Goal: Information Seeking & Learning: Learn about a topic

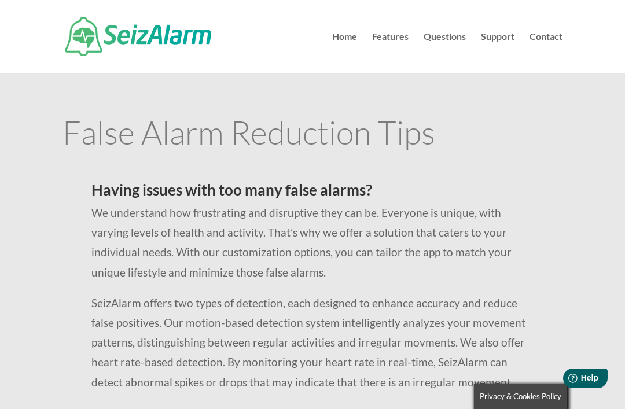
click at [351, 38] on link "Home" at bounding box center [344, 52] width 25 height 41
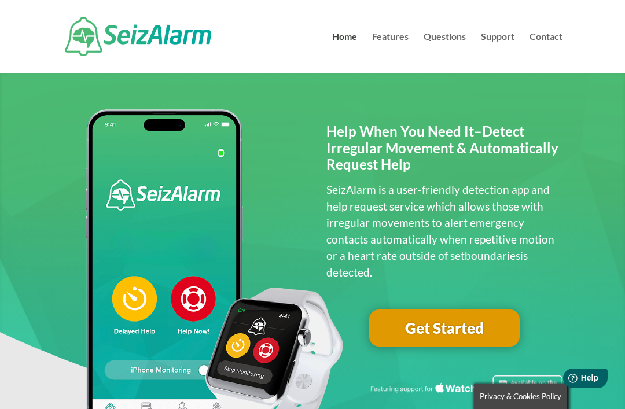
click at [505, 34] on link "Support" at bounding box center [498, 52] width 34 height 41
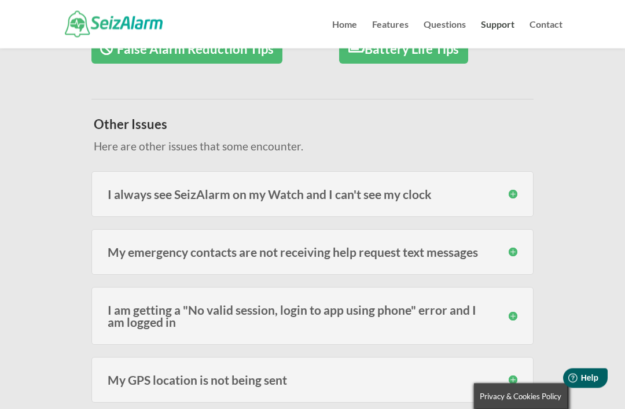
scroll to position [285, 0]
click at [523, 249] on div "My emergency contacts are not receiving help request text messages There are se…" at bounding box center [312, 252] width 442 height 46
click at [521, 247] on div "My emergency contacts are not receiving help request text messages There are se…" at bounding box center [312, 252] width 442 height 46
click at [521, 253] on div "My emergency contacts are not receiving help request text messages There are se…" at bounding box center [312, 252] width 442 height 46
click at [520, 251] on div "My emergency contacts are not receiving help request text messages There are se…" at bounding box center [312, 252] width 442 height 46
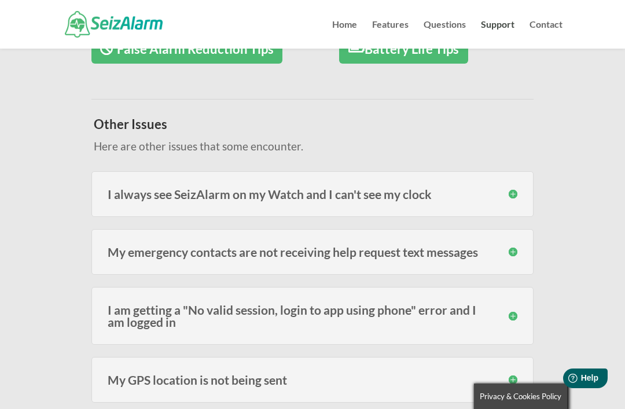
click at [506, 248] on h3 "My emergency contacts are not receiving help request text messages" at bounding box center [313, 252] width 410 height 12
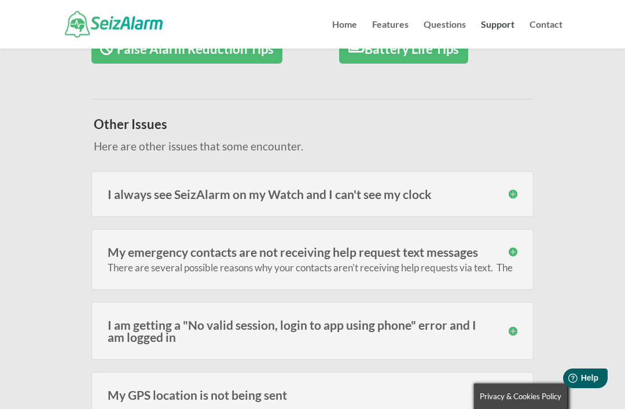
click at [431, 252] on h3 "My emergency contacts are not receiving help request text messages" at bounding box center [313, 252] width 410 height 12
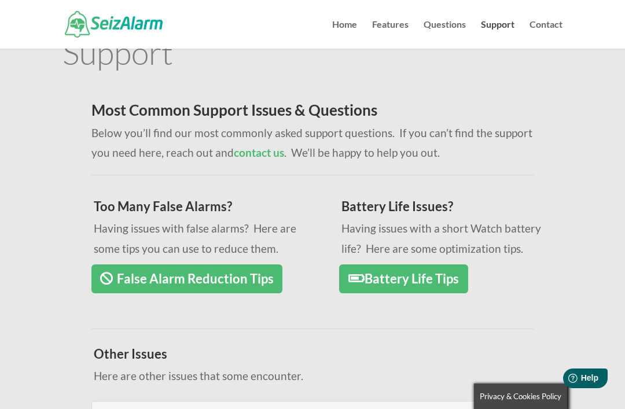
scroll to position [0, 0]
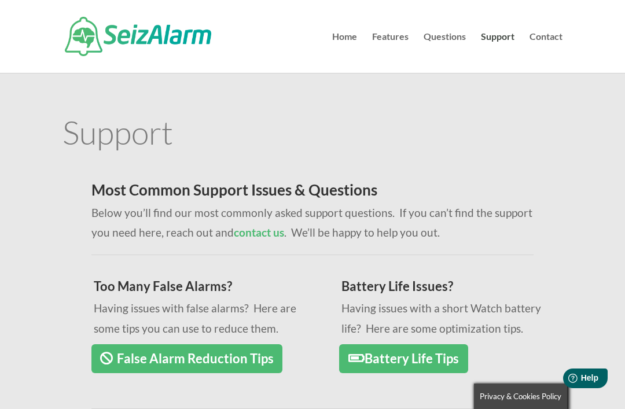
click at [553, 40] on link "Contact" at bounding box center [545, 52] width 33 height 41
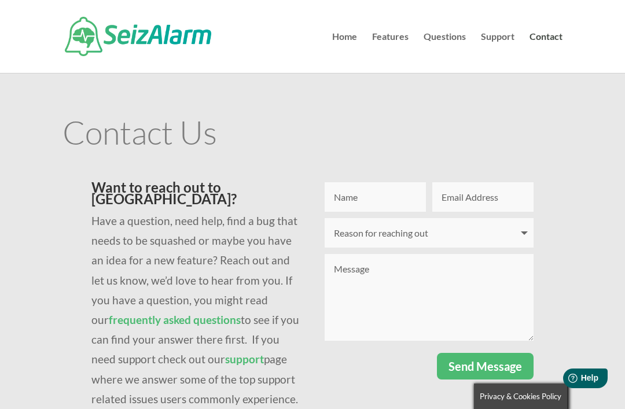
click at [447, 40] on link "Questions" at bounding box center [445, 52] width 42 height 41
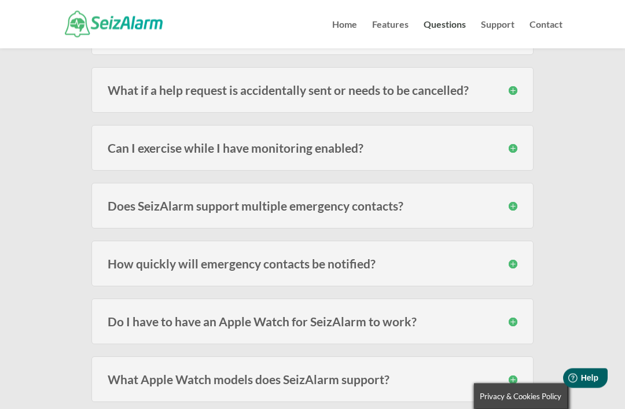
scroll to position [635, 0]
click at [520, 209] on div "Does SeizAlarm support multiple emergency contacts? Yes! You will be asked for …" at bounding box center [312, 205] width 442 height 46
click at [520, 205] on div "Does SeizAlarm support multiple emergency contacts? Yes! You will be asked for …" at bounding box center [312, 205] width 442 height 46
click at [396, 205] on h3 "Does SeizAlarm support multiple emergency contacts?" at bounding box center [313, 205] width 410 height 12
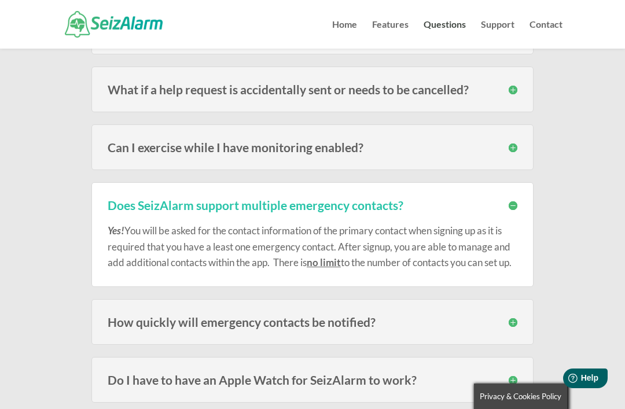
click at [507, 200] on h3 "Does SeizAlarm support multiple emergency contacts?" at bounding box center [313, 205] width 410 height 12
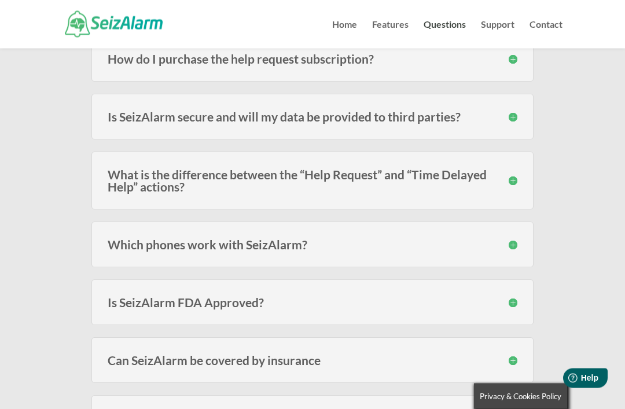
scroll to position [1072, 0]
click at [512, 242] on h3 "Which phones work with SeizAlarm?" at bounding box center [313, 244] width 410 height 12
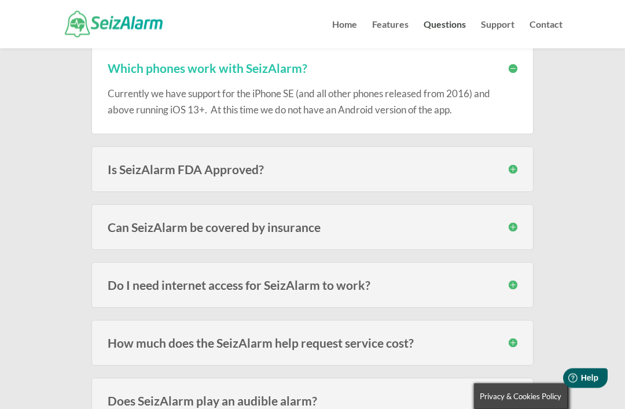
scroll to position [1248, 0]
click at [520, 165] on div "Is SeizAlarm FDA Approved? SeizAlarm is not an FDA approved, certified or regis…" at bounding box center [312, 169] width 442 height 46
click at [518, 172] on div "Is SeizAlarm FDA Approved? SeizAlarm is not an FDA approved, certified or regis…" at bounding box center [312, 169] width 442 height 46
click at [413, 166] on h3 "Is SeizAlarm FDA Approved?" at bounding box center [313, 169] width 410 height 12
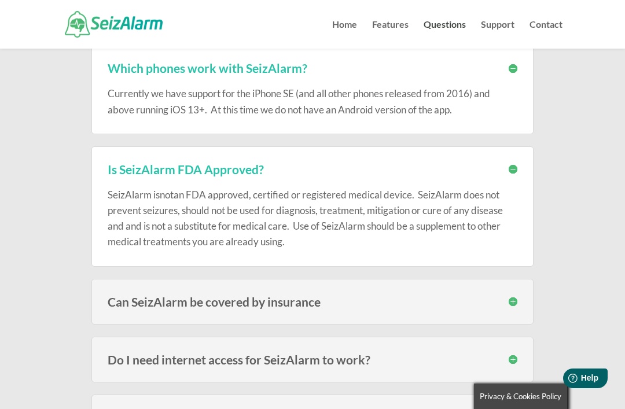
click at [519, 165] on div "Is SeizAlarm FDA Approved? SeizAlarm is not an FDA approved, certified or regis…" at bounding box center [312, 206] width 442 height 120
click at [470, 205] on span "an FDA approved, certified or registered medical device. SeizAlarm does not pre…" at bounding box center [305, 219] width 395 height 60
click at [513, 170] on h3 "Is SeizAlarm FDA Approved?" at bounding box center [313, 169] width 410 height 12
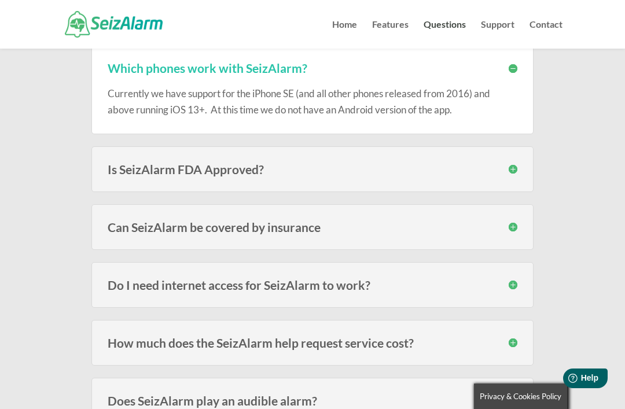
click at [434, 224] on h3 "Can SeizAlarm be covered by insurance" at bounding box center [313, 227] width 410 height 12
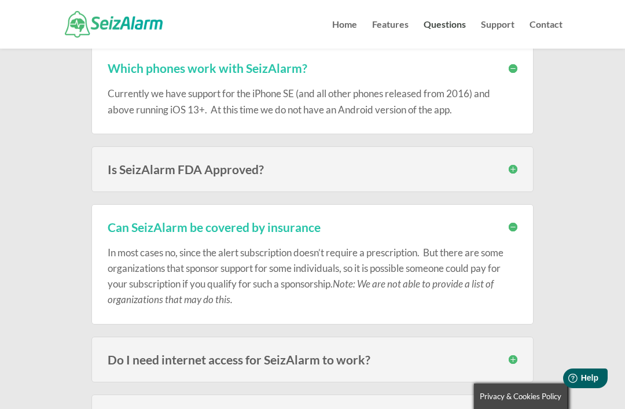
click at [516, 222] on h3 "Can SeizAlarm be covered by insurance" at bounding box center [313, 227] width 410 height 12
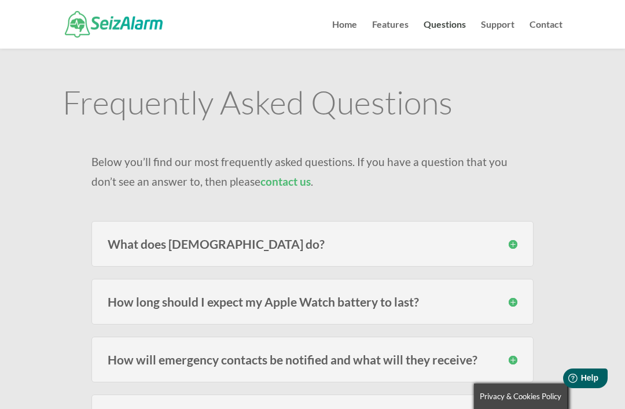
scroll to position [0, 0]
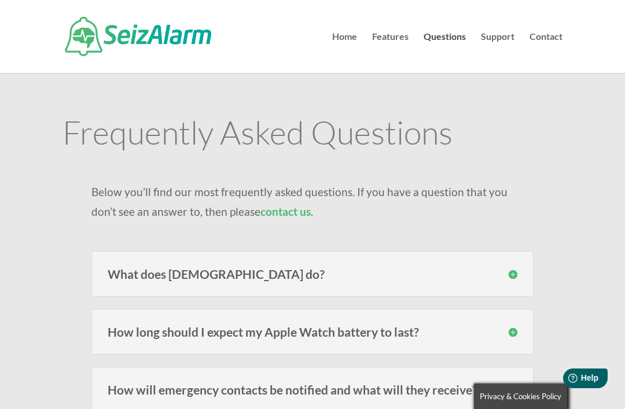
click at [397, 39] on link "Features" at bounding box center [390, 52] width 36 height 41
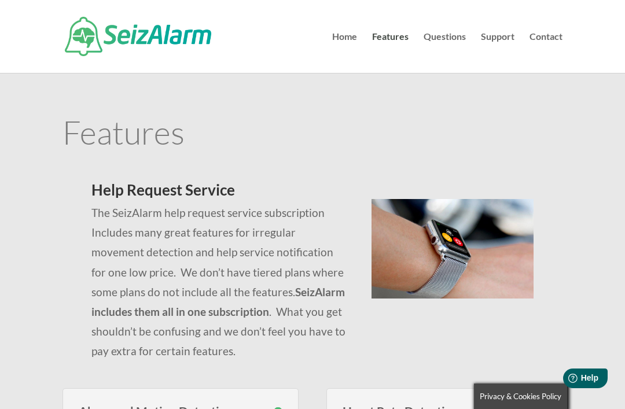
click at [349, 40] on link "Home" at bounding box center [344, 52] width 25 height 41
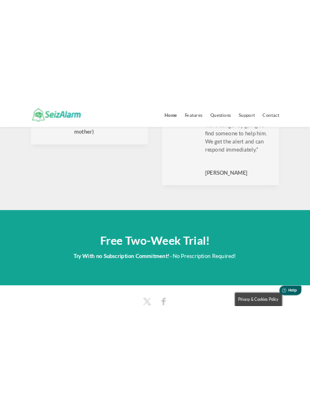
scroll to position [3614, 0]
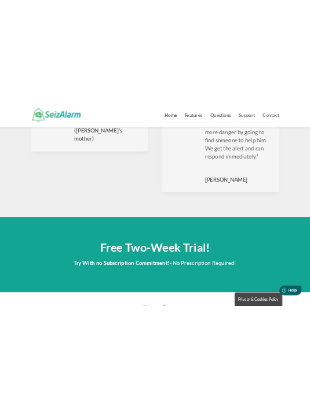
scroll to position [3446, 0]
